Goal: Transaction & Acquisition: Purchase product/service

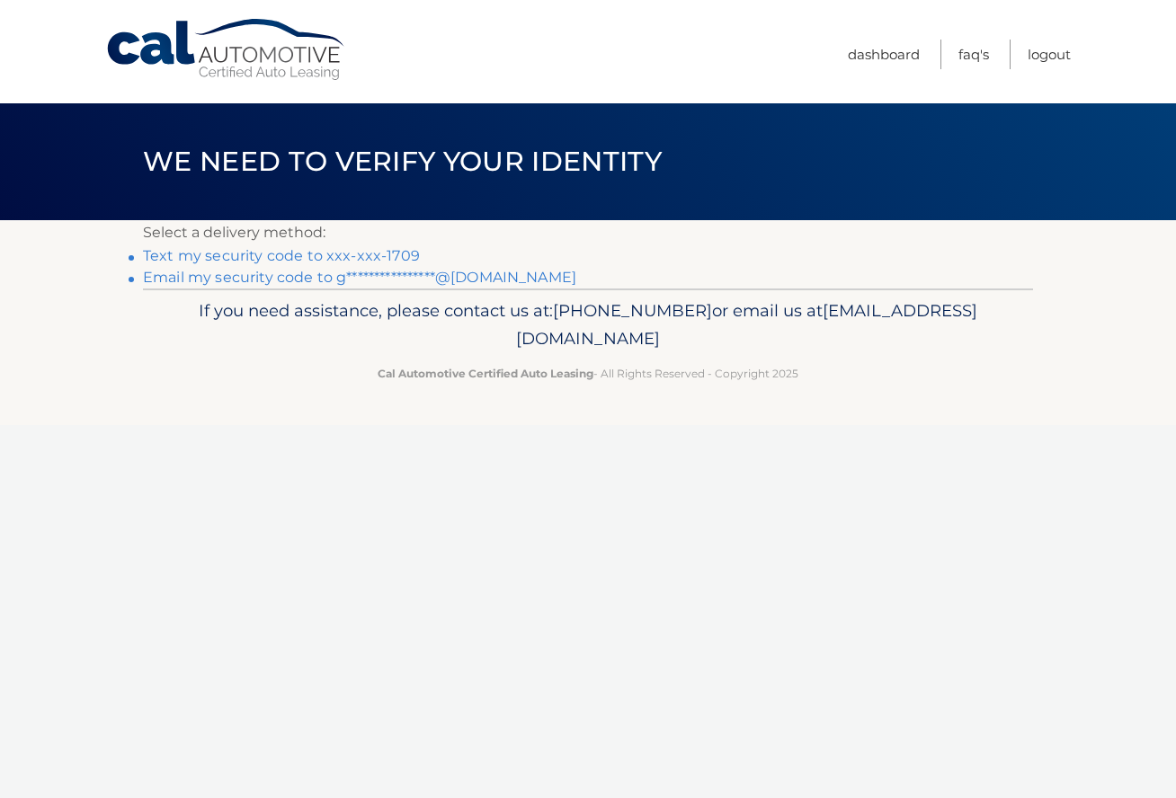
click at [380, 251] on link "Text my security code to xxx-xxx-1709" at bounding box center [281, 255] width 277 height 17
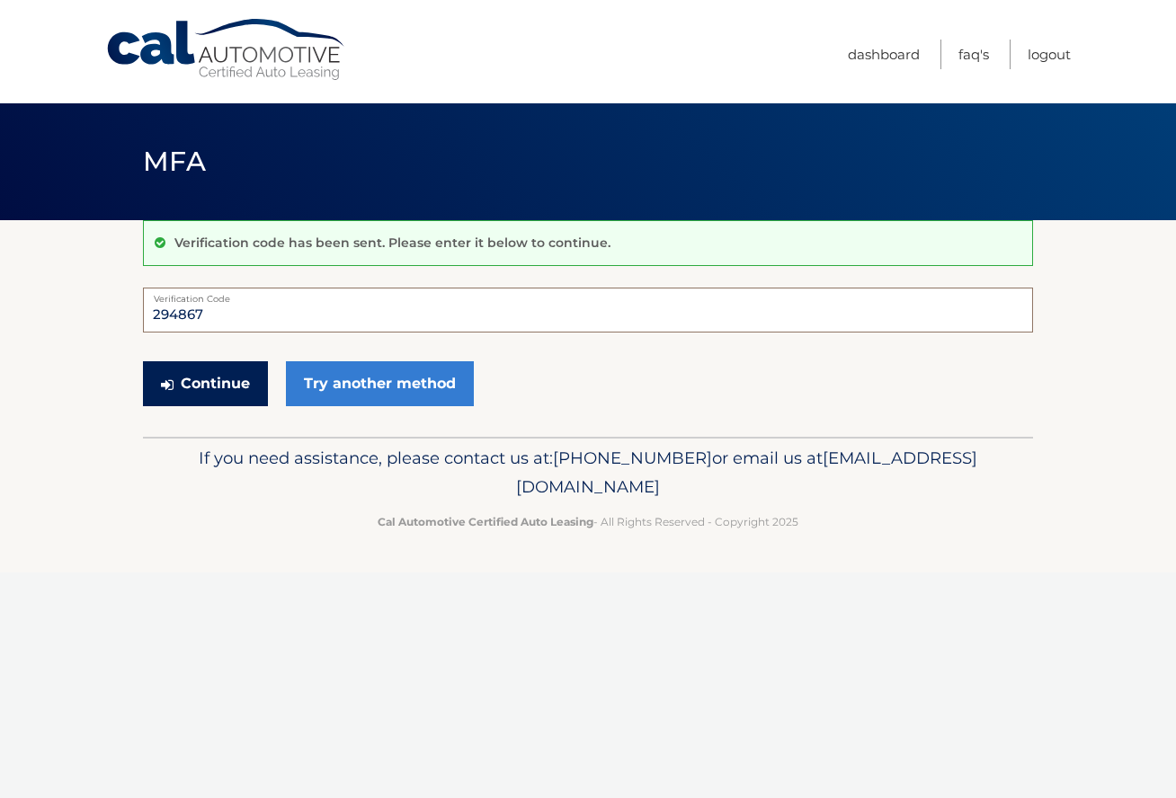
type input "294867"
click at [210, 382] on button "Continue" at bounding box center [205, 383] width 125 height 45
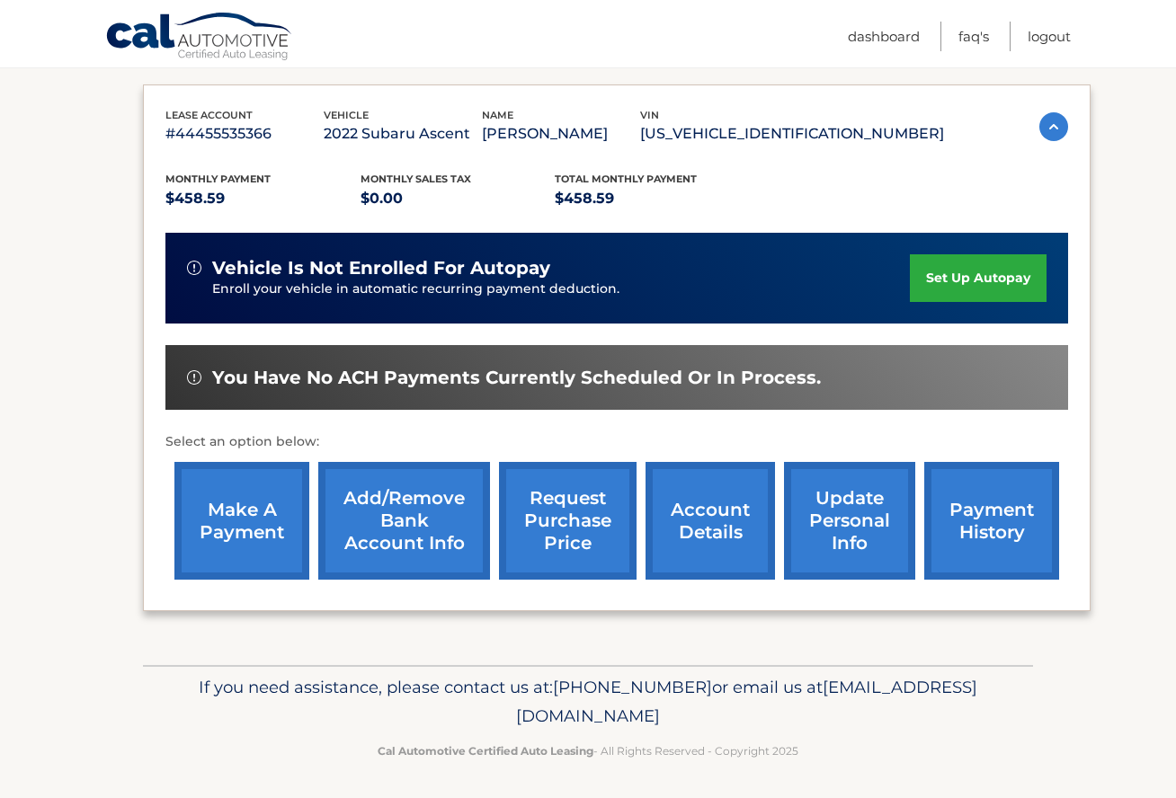
scroll to position [287, 0]
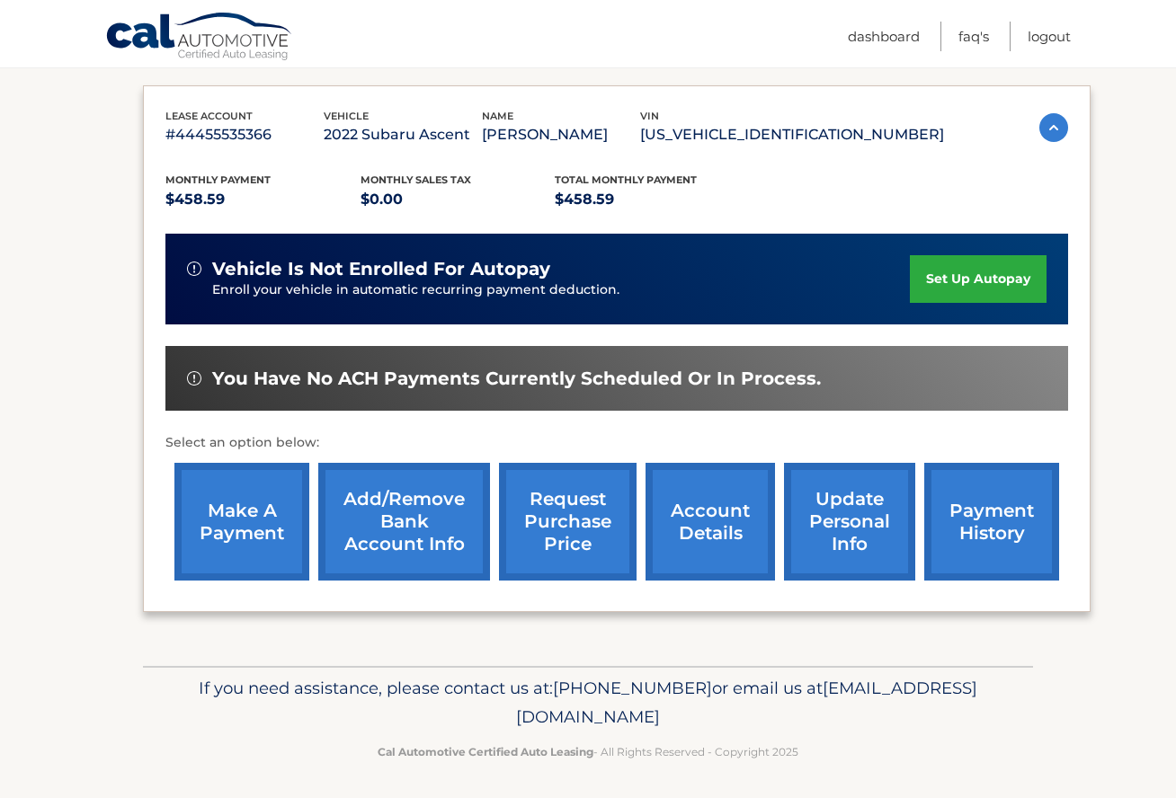
click at [244, 496] on link "make a payment" at bounding box center [241, 522] width 135 height 118
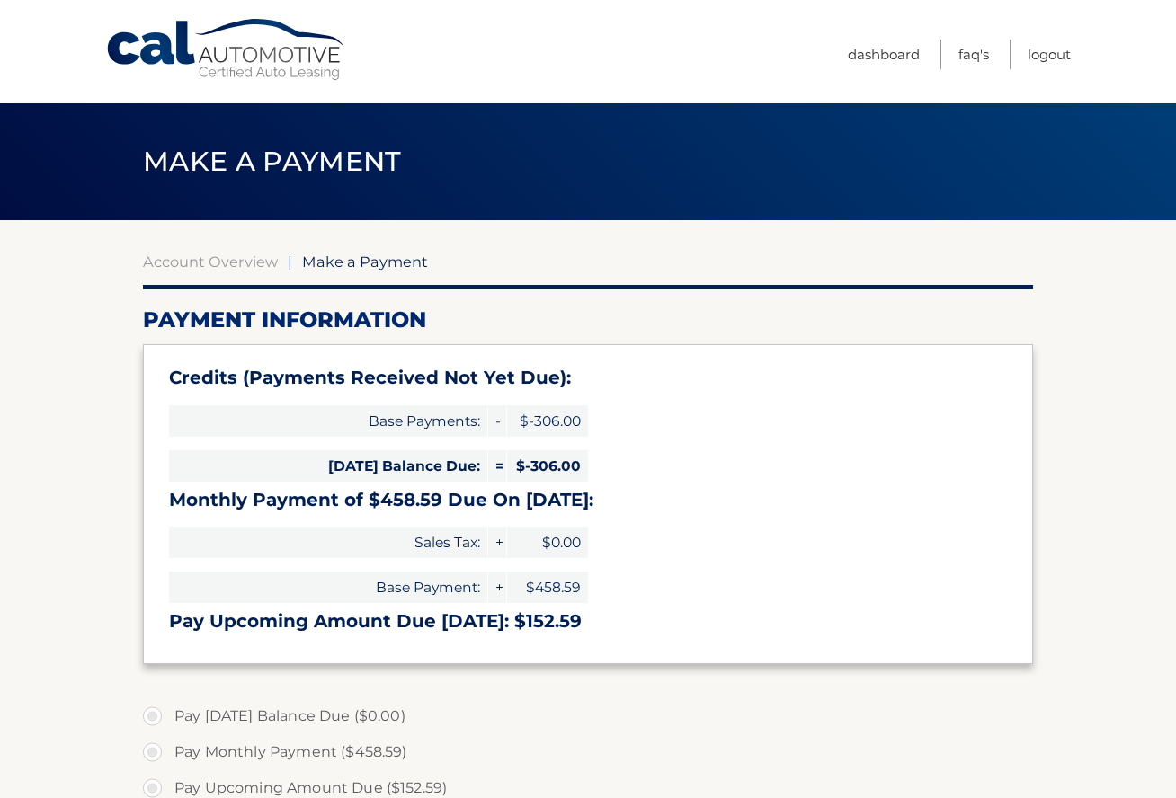
type input "152.59"
select select "ZTBkYjcxMWEtNjUyMC00NmNkLTljYjEtZTAzOTNiN2I3M2Ri"
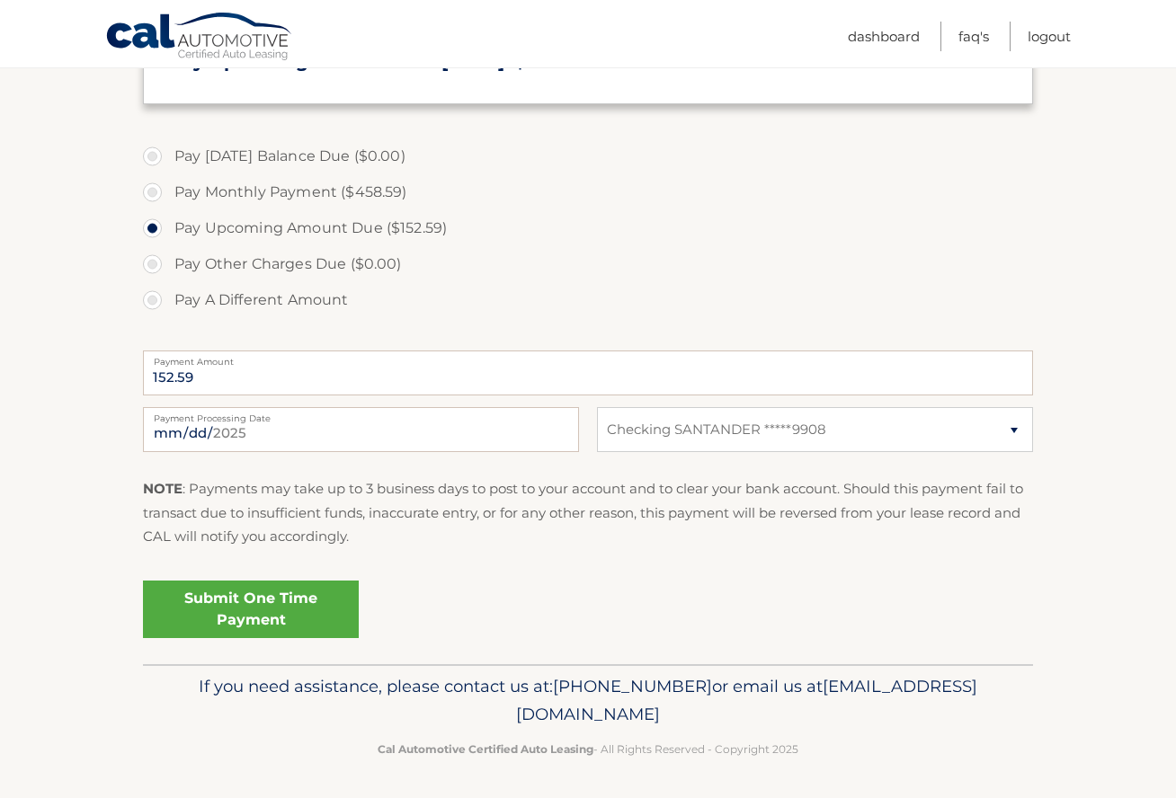
scroll to position [557, 0]
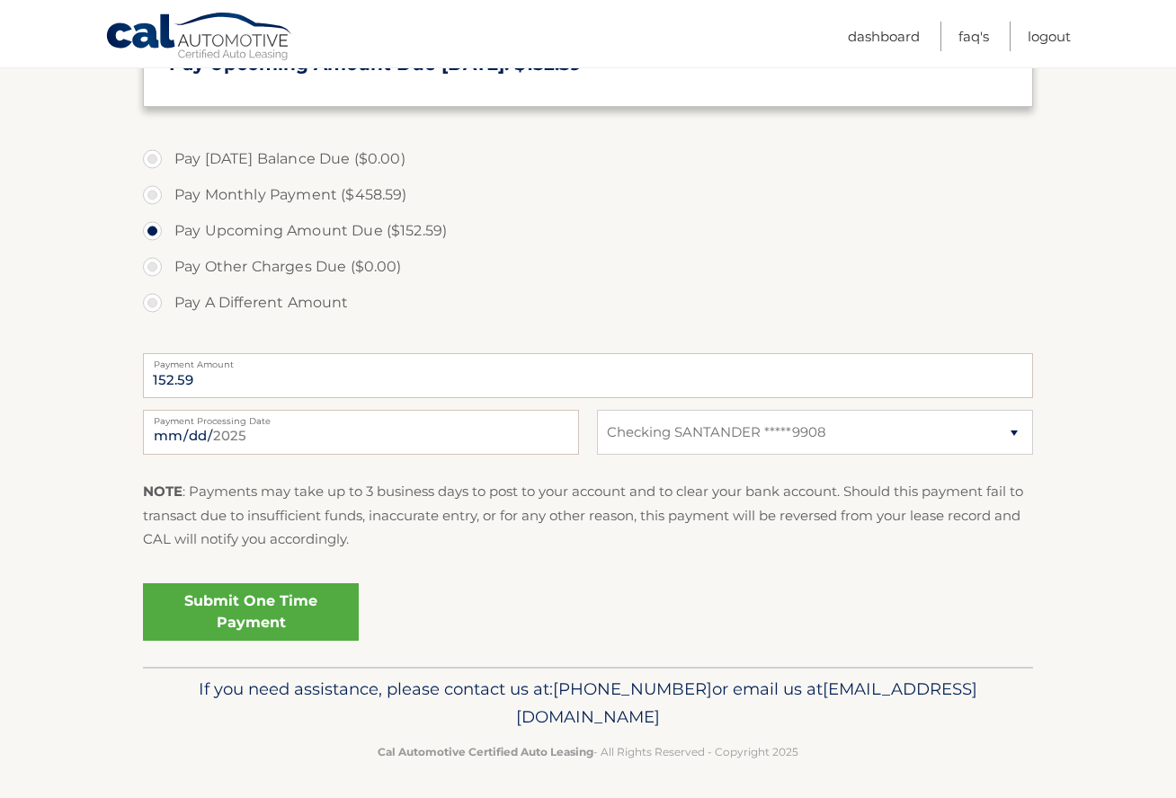
click at [275, 601] on link "Submit One Time Payment" at bounding box center [251, 612] width 216 height 58
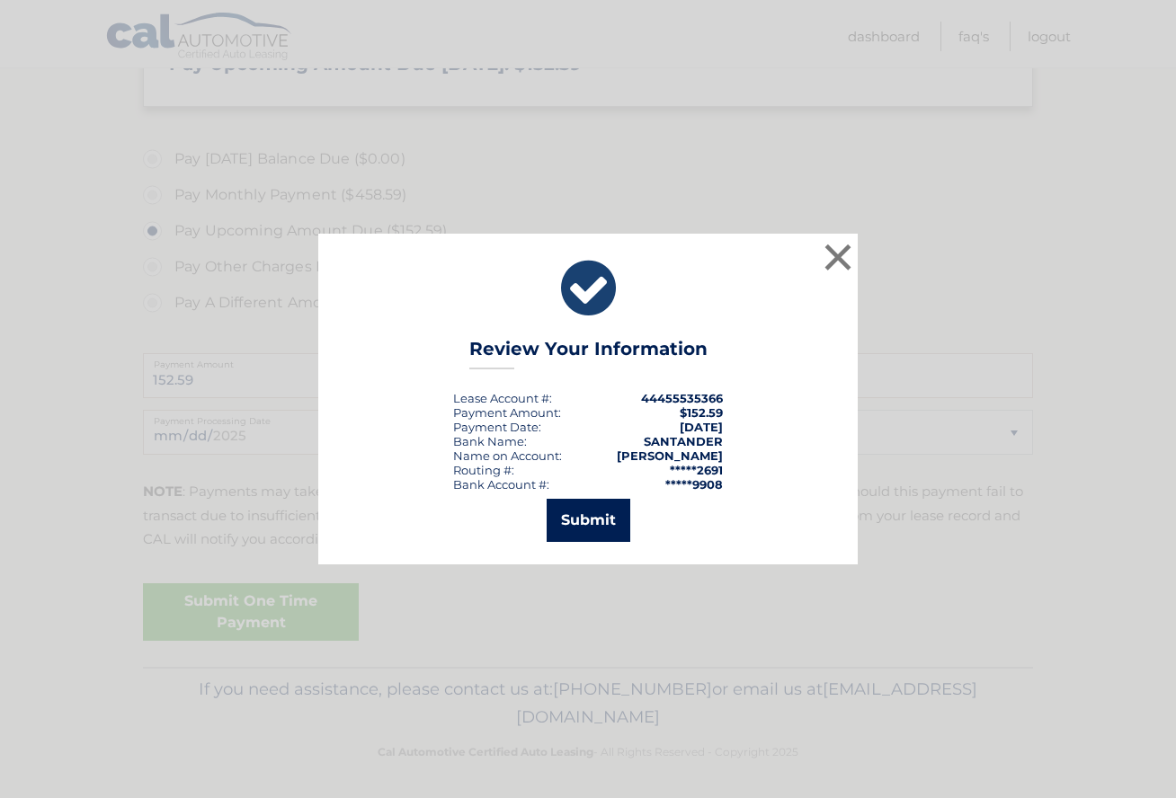
click at [567, 517] on button "Submit" at bounding box center [588, 520] width 84 height 43
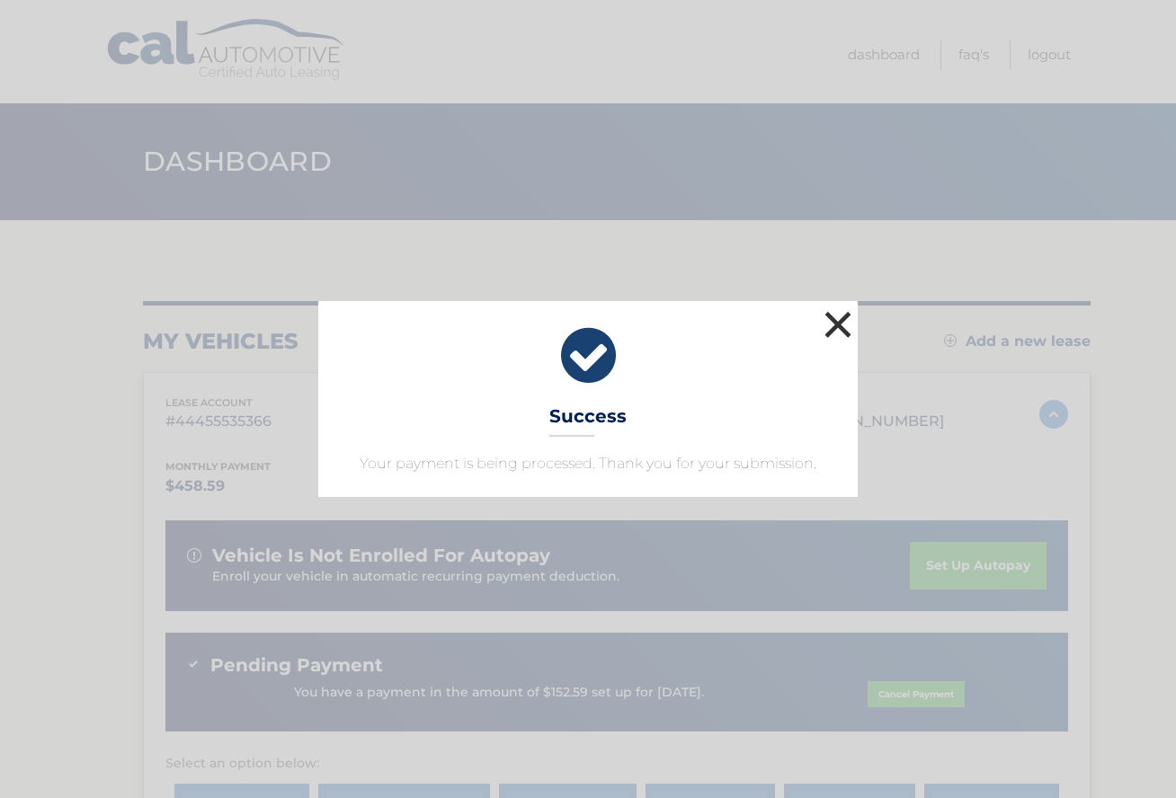
click at [842, 329] on button "×" at bounding box center [838, 324] width 36 height 36
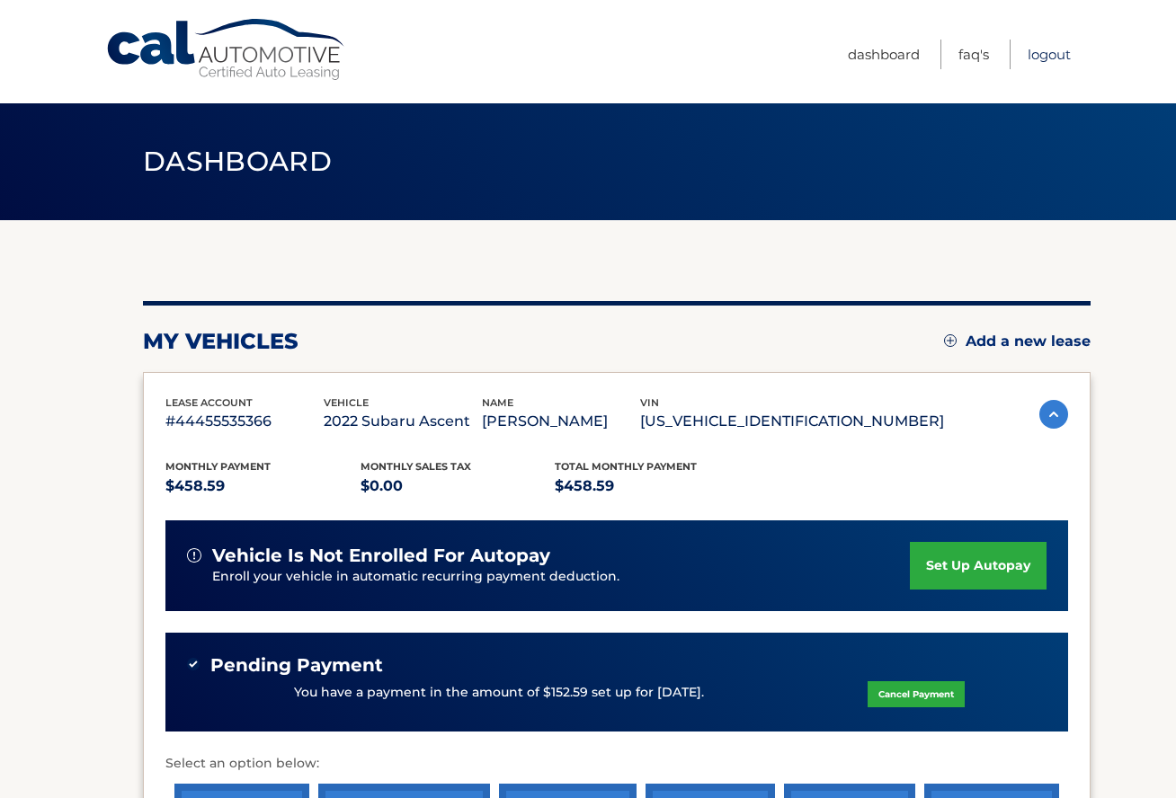
click at [1043, 54] on link "Logout" at bounding box center [1048, 55] width 43 height 30
